Goal: Task Accomplishment & Management: Complete application form

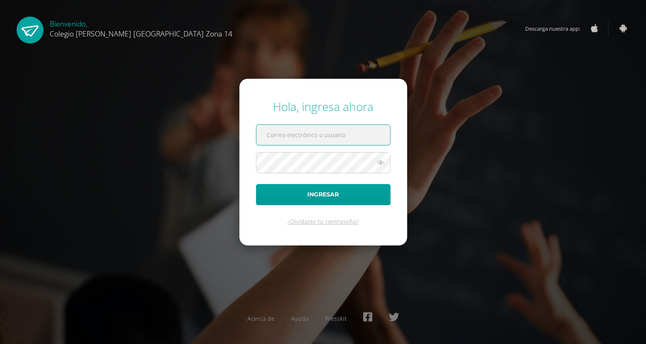
paste input "[EMAIL_ADDRESS][DOMAIN_NAME]"
click at [297, 142] on input "[EMAIL_ADDRESS][DOMAIN_NAME]" at bounding box center [323, 135] width 134 height 20
type input "[EMAIL_ADDRESS][DOMAIN_NAME]"
click at [256, 184] on button "Ingresar" at bounding box center [323, 194] width 135 height 21
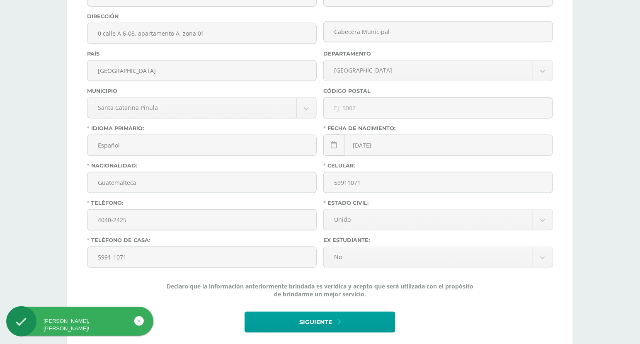
scroll to position [320, 0]
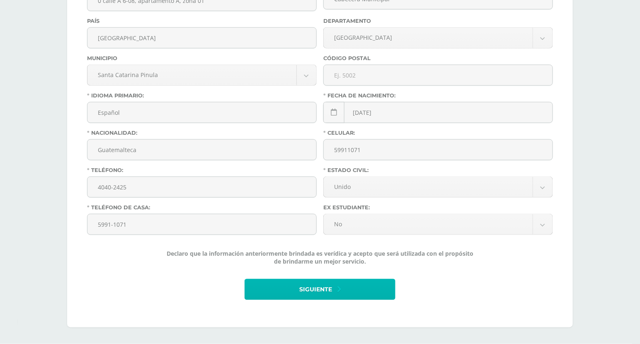
click at [316, 288] on span "Siguiente" at bounding box center [315, 290] width 33 height 20
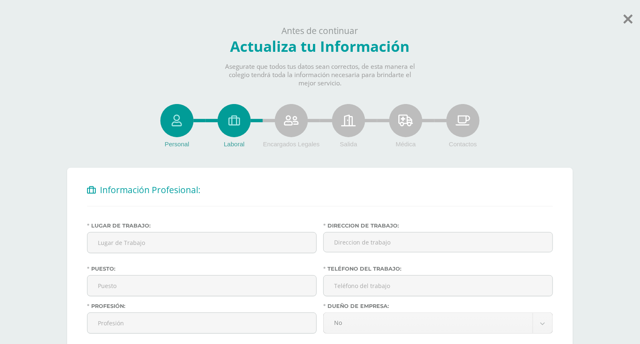
scroll to position [101, 0]
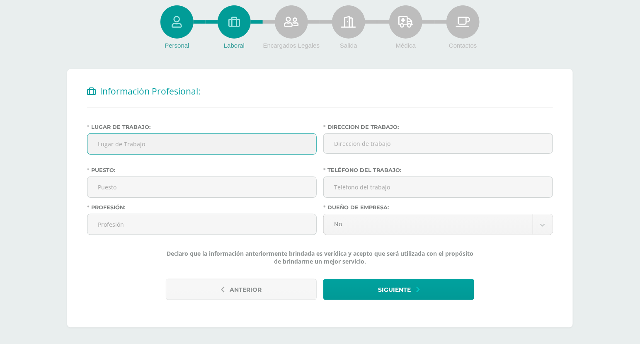
click at [219, 137] on input "Lugar de Trabajo:" at bounding box center [201, 144] width 229 height 20
type input "-"
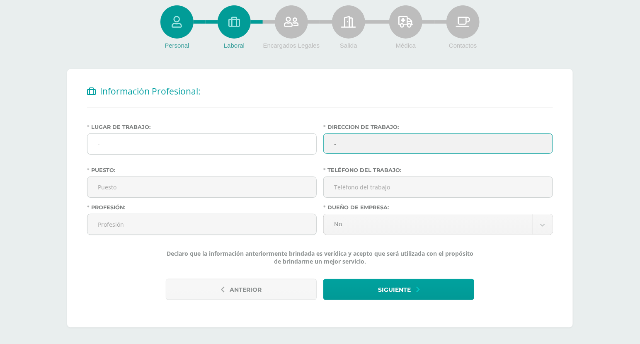
type input "-03 Zona 14 Ciudad de Guatemala"
drag, startPoint x: 457, startPoint y: 139, endPoint x: 249, endPoint y: 145, distance: 207.6
click at [249, 145] on div "Lugar de Trabajo: - Direccion de trabajo: -03 Zona 14 Ciudad de Guatemala Puest…" at bounding box center [320, 183] width 472 height 118
type input "-"
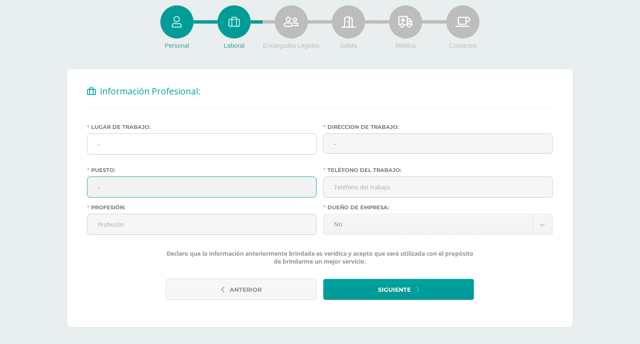
type input "-"
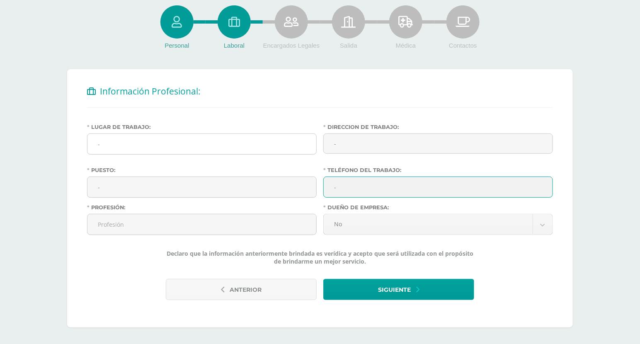
type input "-"
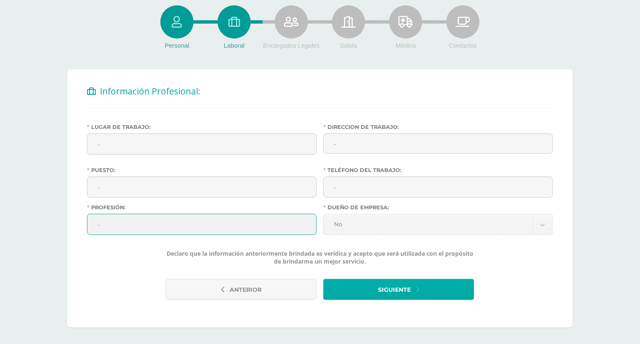
type input "-"
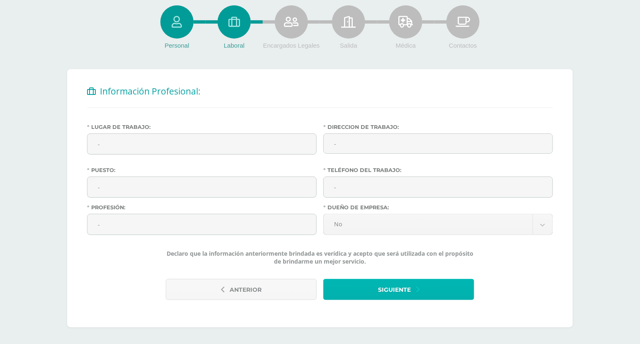
click at [345, 279] on button "Siguiente" at bounding box center [398, 289] width 151 height 21
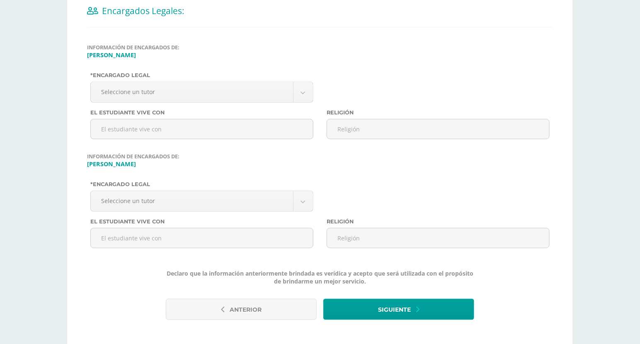
scroll to position [183, 0]
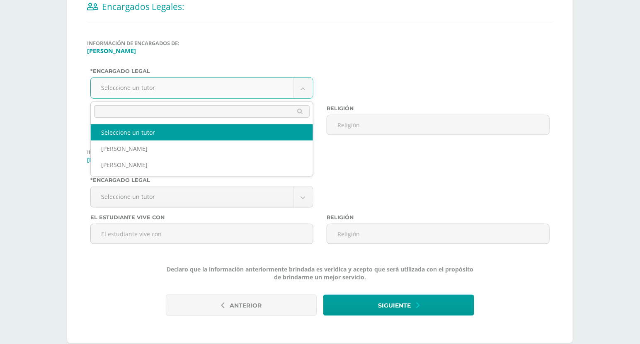
click at [254, 97] on body "Antes de continuar Actualiza tu Información Asegurate que todos tus datos sean …" at bounding box center [320, 88] width 640 height 543
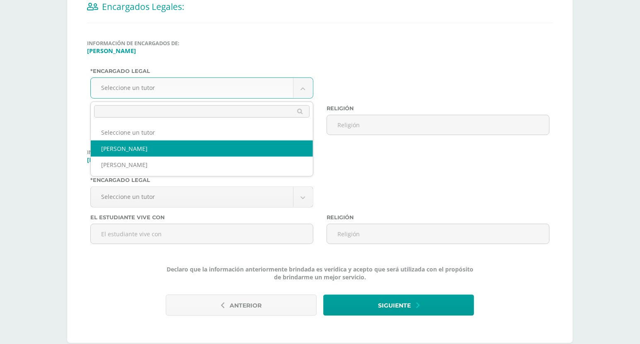
select select "486"
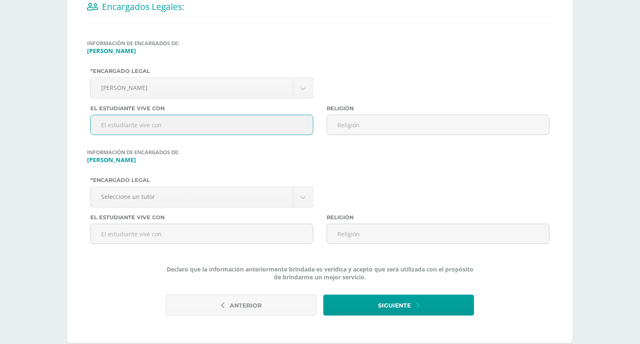
click at [246, 122] on input "text" at bounding box center [201, 125] width 223 height 20
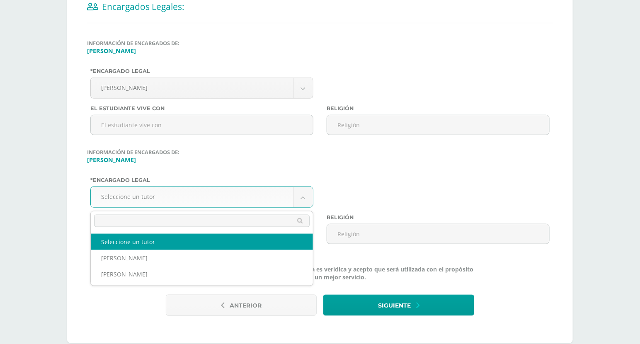
click at [221, 197] on body "Antes de continuar Actualiza tu Información Asegurate que todos tus datos sean …" at bounding box center [320, 88] width 640 height 543
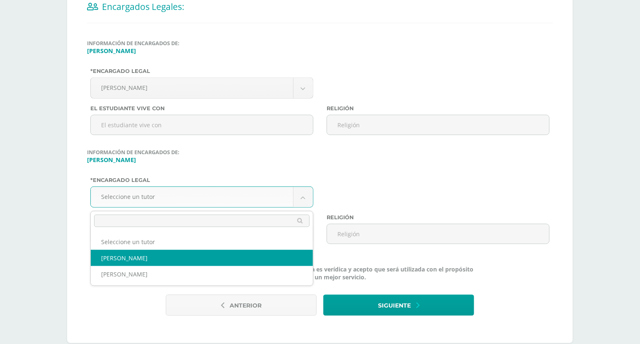
select select "486"
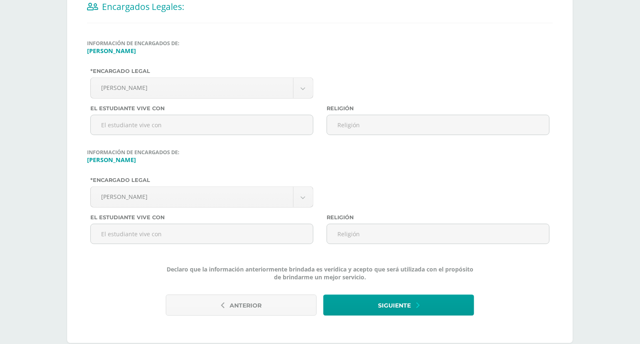
click at [350, 294] on div "Información de encargados de: Lucía Marroquín *Encargado legal Sindy Barillas S…" at bounding box center [320, 180] width 466 height 283
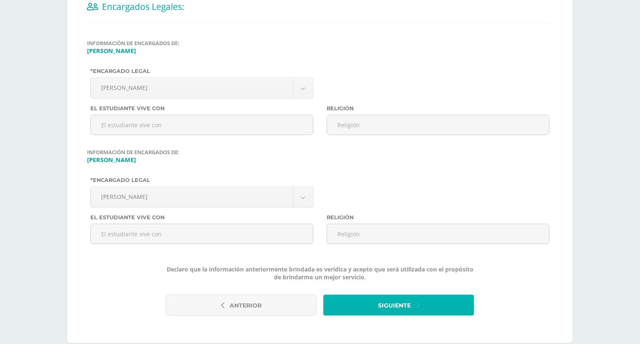
click at [353, 297] on button "Siguiente" at bounding box center [398, 305] width 151 height 21
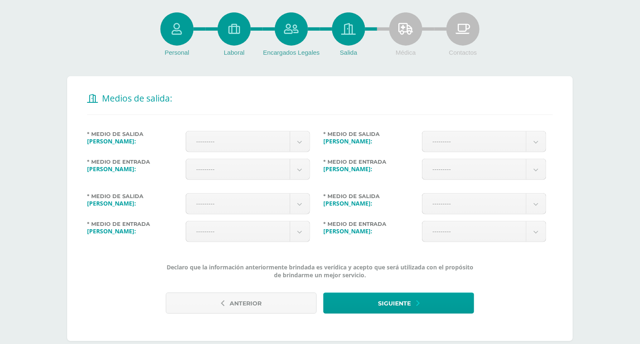
scroll to position [106, 0]
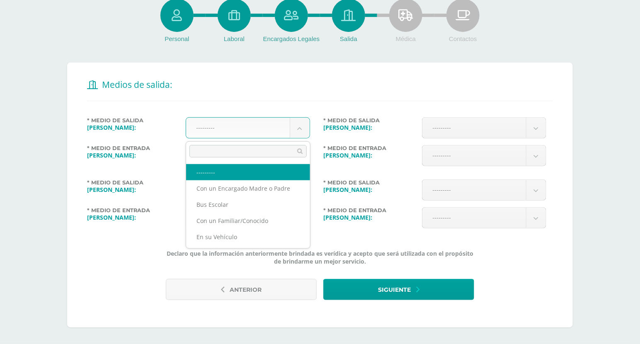
click at [301, 125] on body "Antes de continuar Actualiza tu Información Asegurate que todos tus datos sean …" at bounding box center [320, 119] width 640 height 449
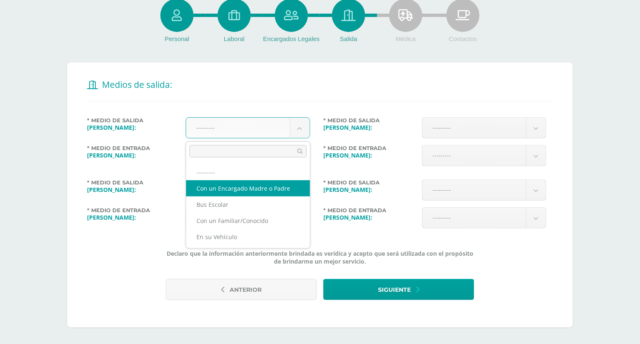
select select "1"
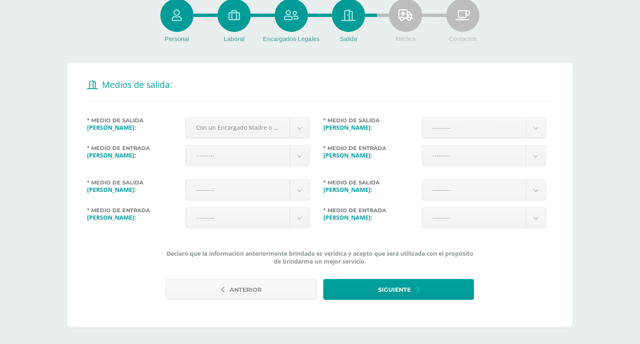
click at [308, 105] on div "Medios de salida: * Medio de Salida Lucía Marroquín: Con un Encargado Madre o P…" at bounding box center [319, 195] width 505 height 265
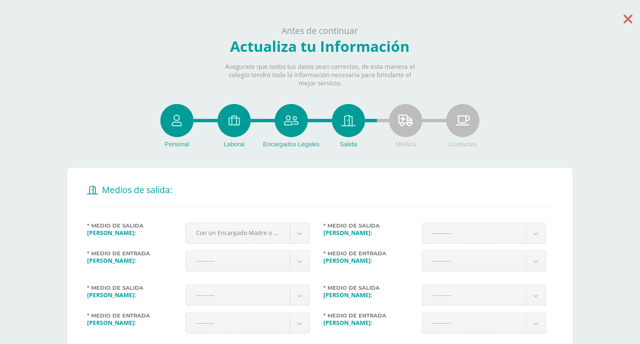
click at [626, 16] on icon at bounding box center [627, 19] width 9 height 14
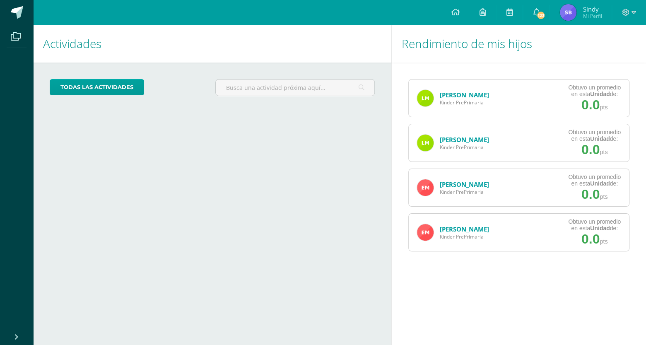
click at [632, 22] on div at bounding box center [629, 12] width 34 height 25
click at [633, 10] on icon at bounding box center [634, 12] width 5 height 7
click at [595, 59] on span "Cerrar sesión" at bounding box center [607, 57] width 37 height 8
